Goal: Download file/media

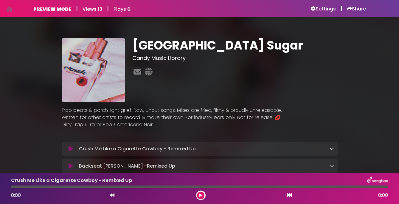
scroll to position [39, 0]
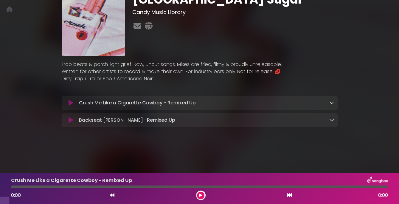
click at [72, 123] on icon at bounding box center [71, 120] width 4 height 6
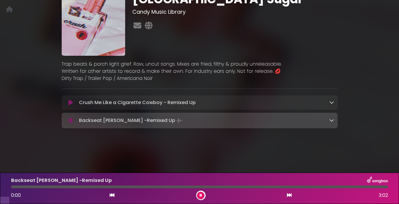
click at [71, 123] on icon at bounding box center [71, 120] width 4 height 6
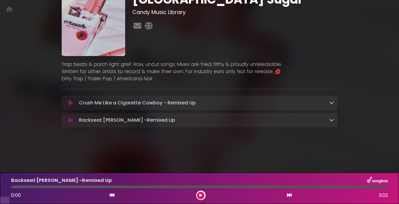
click at [71, 123] on icon at bounding box center [71, 120] width 4 height 6
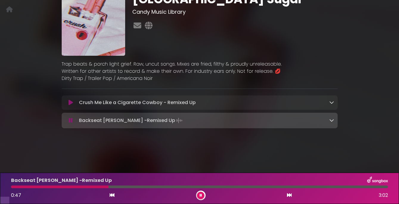
click at [330, 123] on icon at bounding box center [331, 120] width 5 height 5
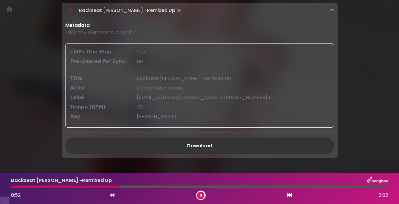
scroll to position [150, 0]
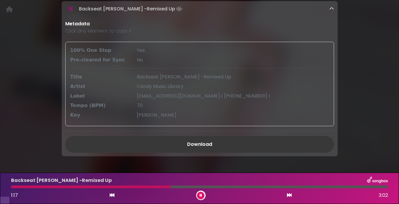
click at [194, 151] on link "Download" at bounding box center [199, 144] width 269 height 17
click at [359, 58] on div "Trailer Park Sugar Candy Music Library" at bounding box center [200, 16] width 340 height 300
click at [332, 11] on icon at bounding box center [331, 8] width 5 height 5
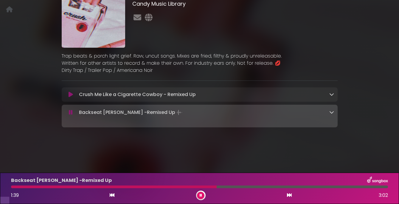
scroll to position [40, 0]
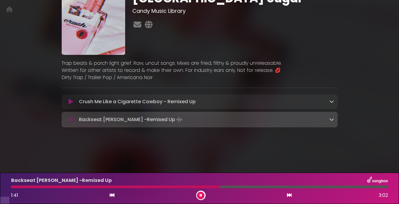
click at [200, 194] on icon at bounding box center [201, 195] width 2 height 4
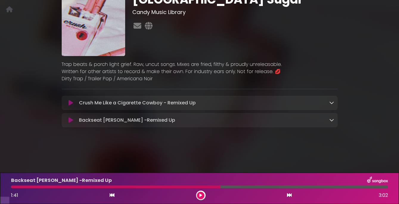
scroll to position [0, 0]
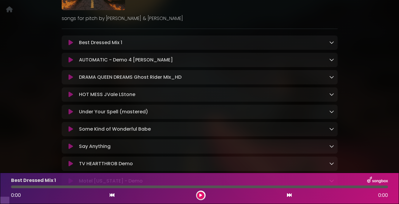
scroll to position [85, 0]
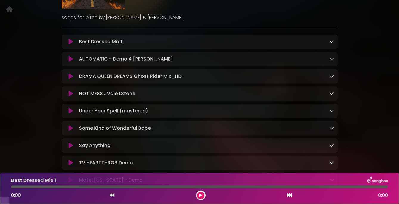
click at [72, 79] on icon at bounding box center [71, 76] width 4 height 6
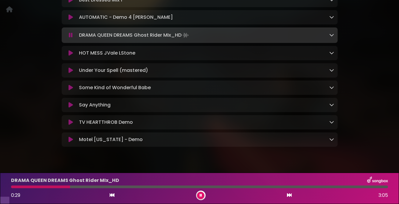
scroll to position [128, 0]
click at [72, 55] on icon at bounding box center [71, 52] width 4 height 6
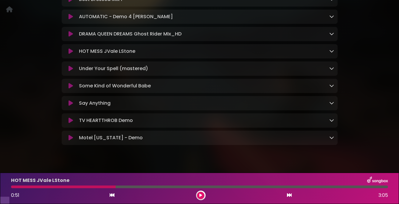
click at [72, 54] on icon at bounding box center [71, 51] width 4 height 6
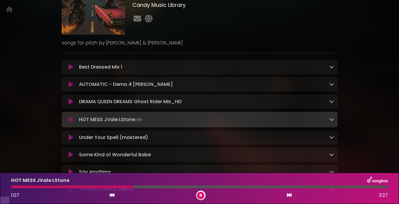
scroll to position [63, 0]
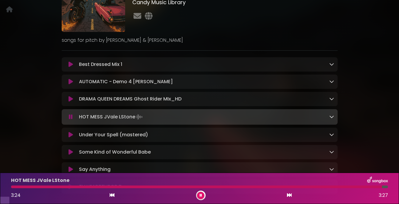
click at [72, 120] on icon at bounding box center [71, 117] width 4 height 6
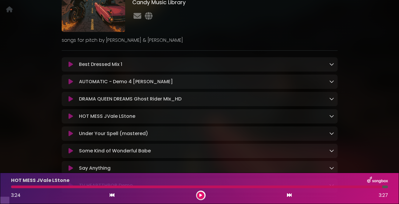
click at [71, 137] on icon at bounding box center [71, 134] width 4 height 6
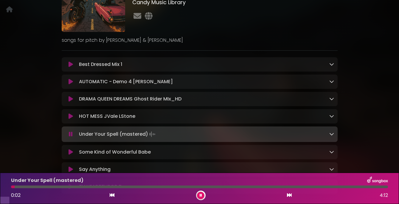
click at [71, 137] on icon at bounding box center [71, 134] width 4 height 6
